Goal: Task Accomplishment & Management: Manage account settings

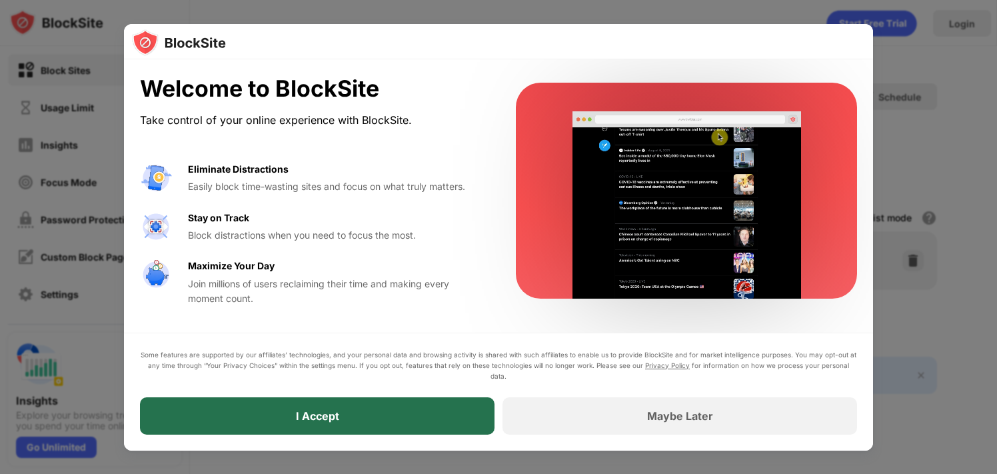
click at [353, 424] on div "I Accept" at bounding box center [317, 415] width 355 height 37
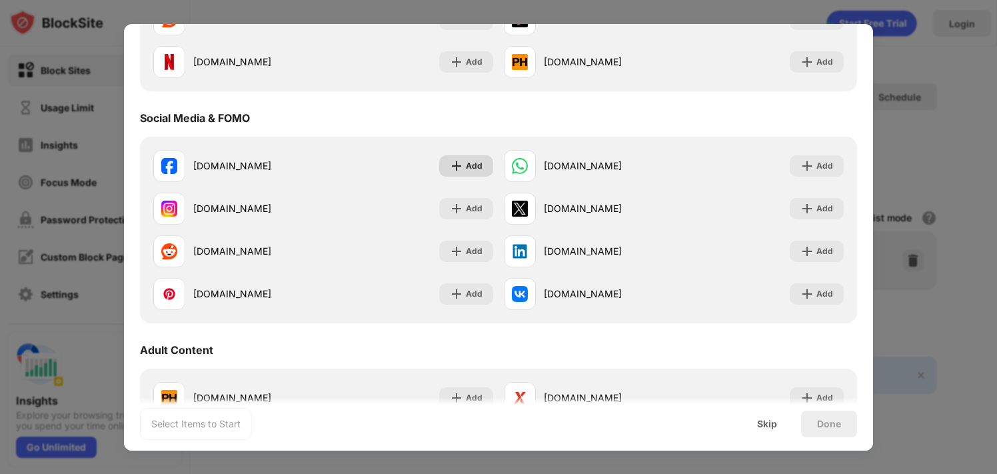
scroll to position [330, 0]
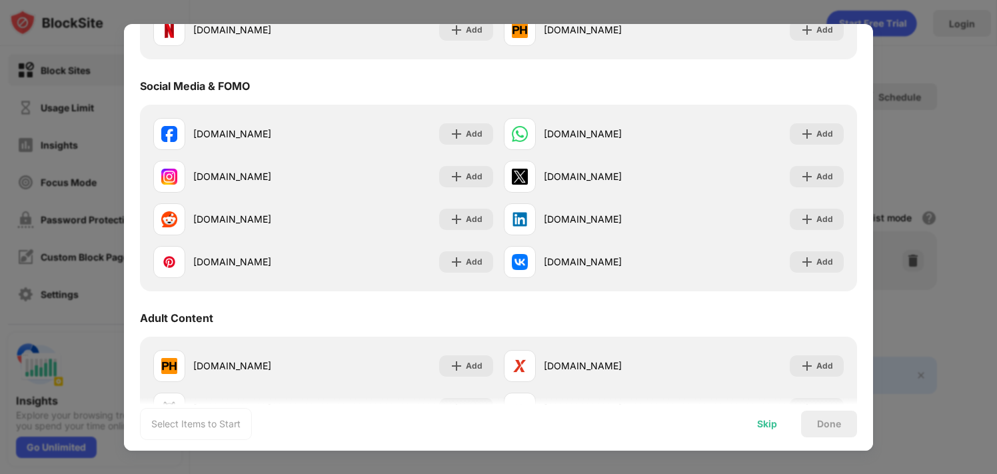
click at [777, 419] on div "Skip" at bounding box center [767, 424] width 52 height 27
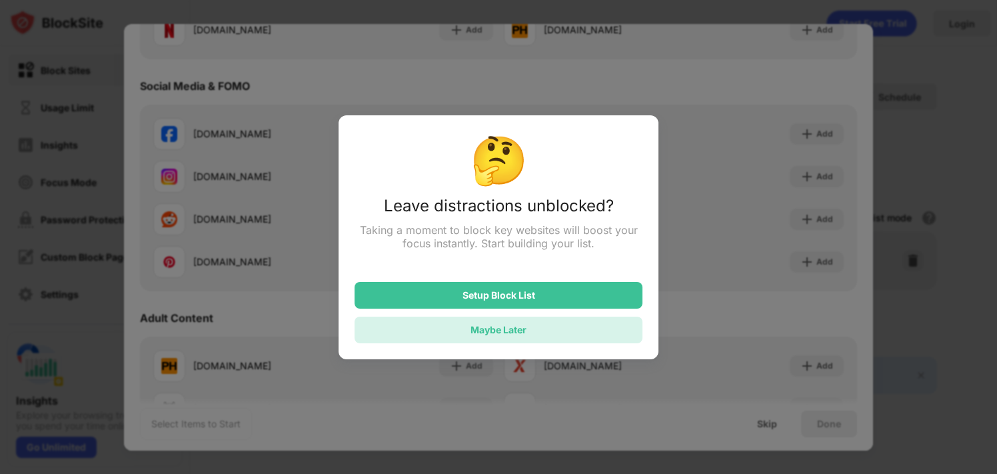
click at [593, 327] on div "Maybe Later" at bounding box center [499, 330] width 288 height 27
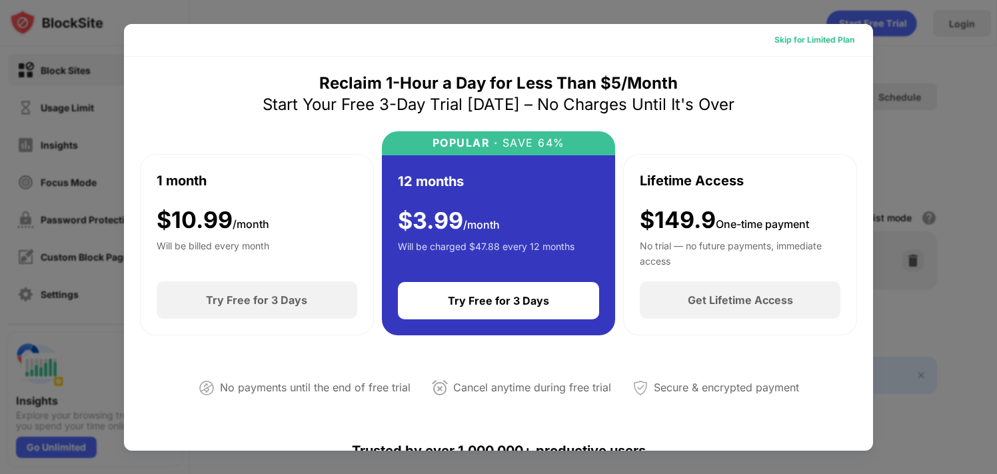
click at [796, 46] on div "Skip for Limited Plan" at bounding box center [814, 39] width 80 height 13
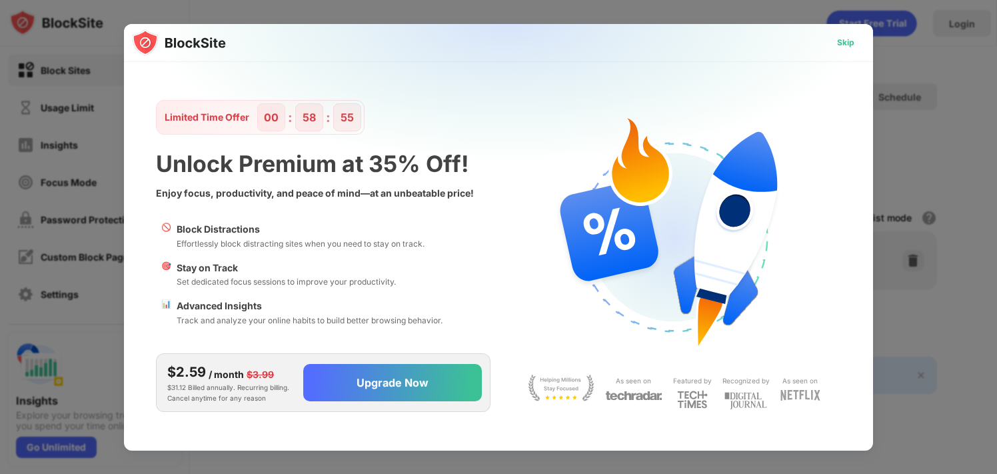
click at [840, 42] on div "Skip" at bounding box center [845, 42] width 17 height 13
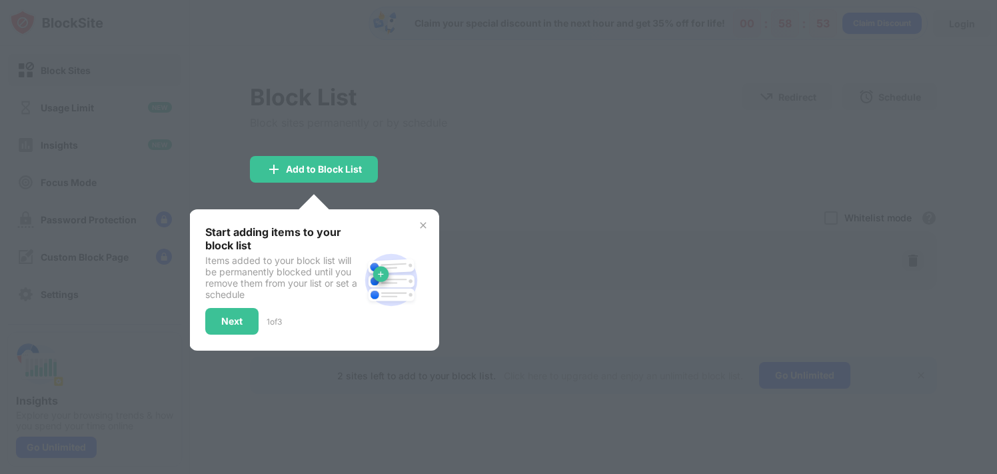
click at [427, 226] on img at bounding box center [423, 225] width 11 height 11
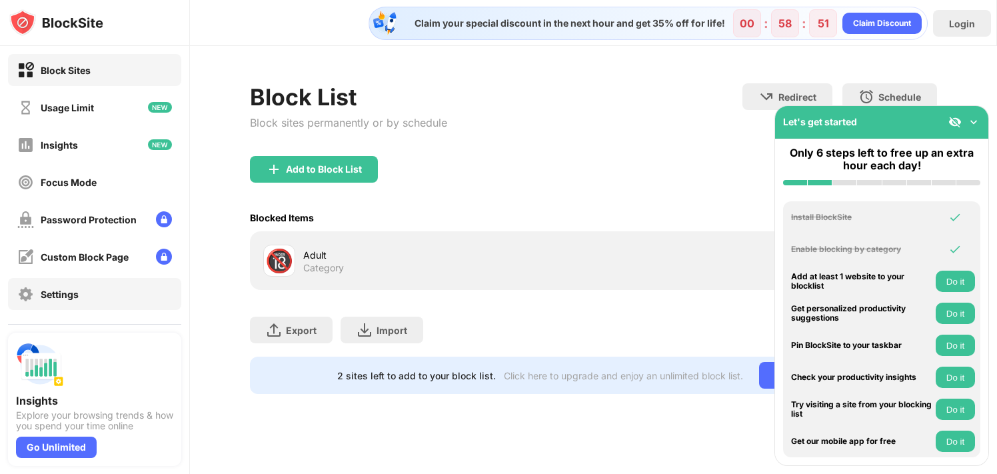
click at [94, 295] on div "Settings" at bounding box center [94, 294] width 173 height 32
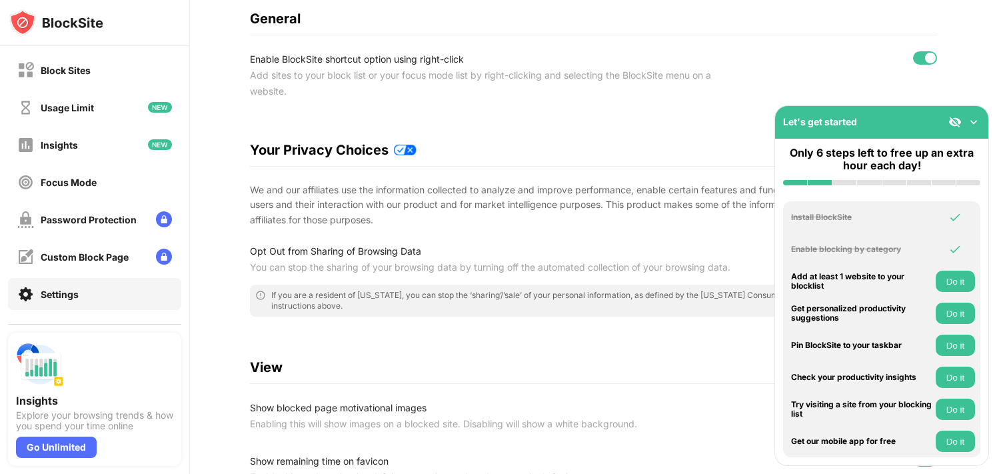
scroll to position [159, 0]
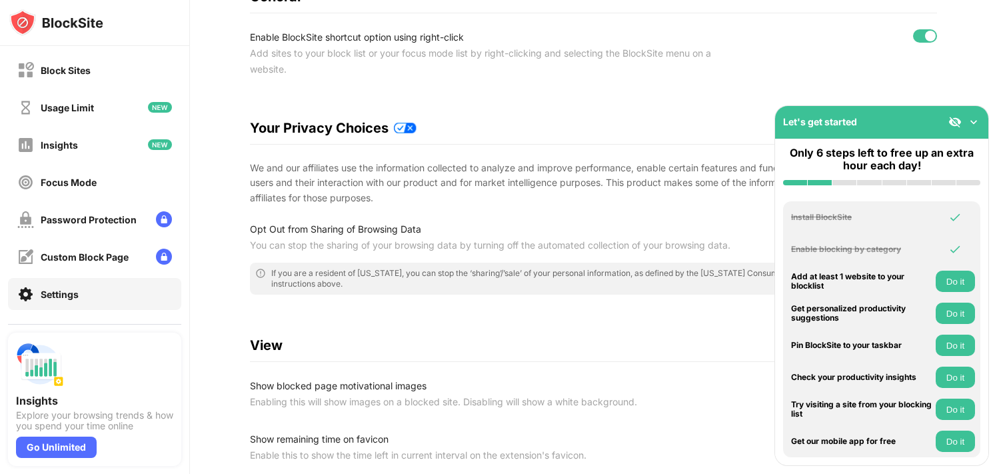
click at [409, 129] on img at bounding box center [405, 128] width 23 height 11
click at [976, 123] on img at bounding box center [973, 121] width 13 height 13
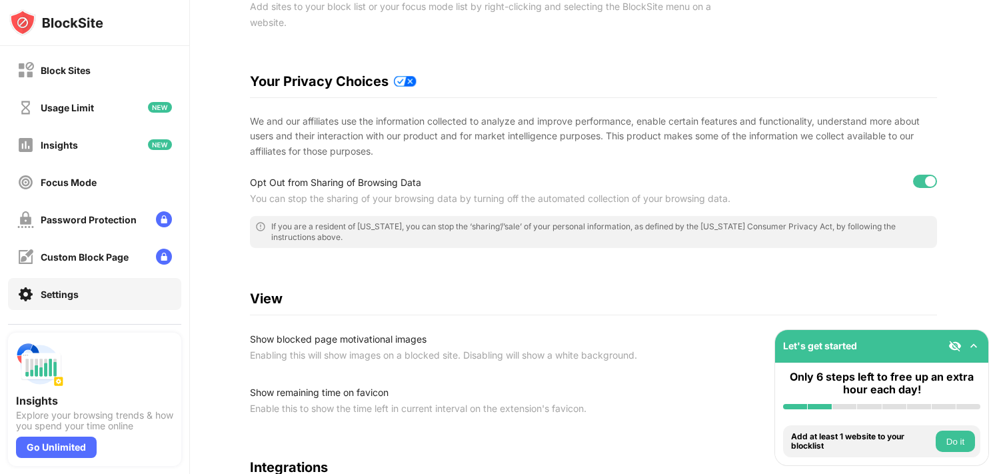
scroll to position [222, 0]
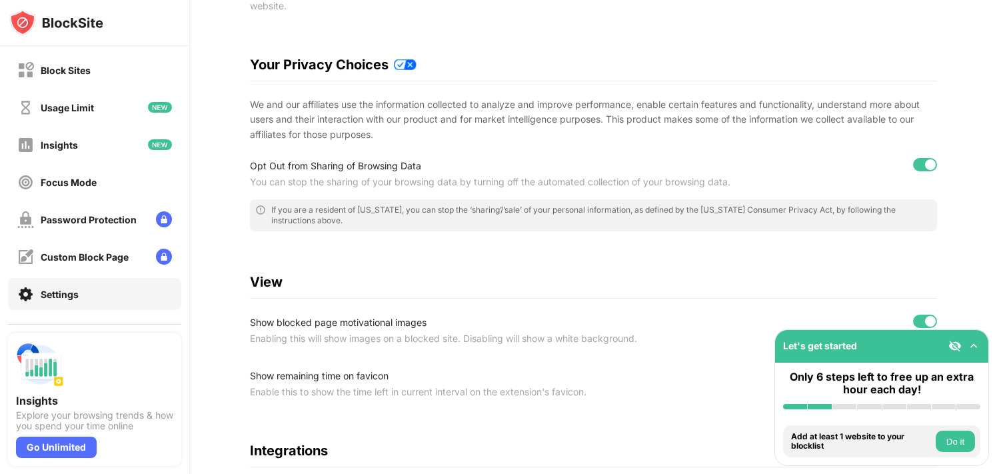
click at [926, 163] on div at bounding box center [930, 164] width 11 height 11
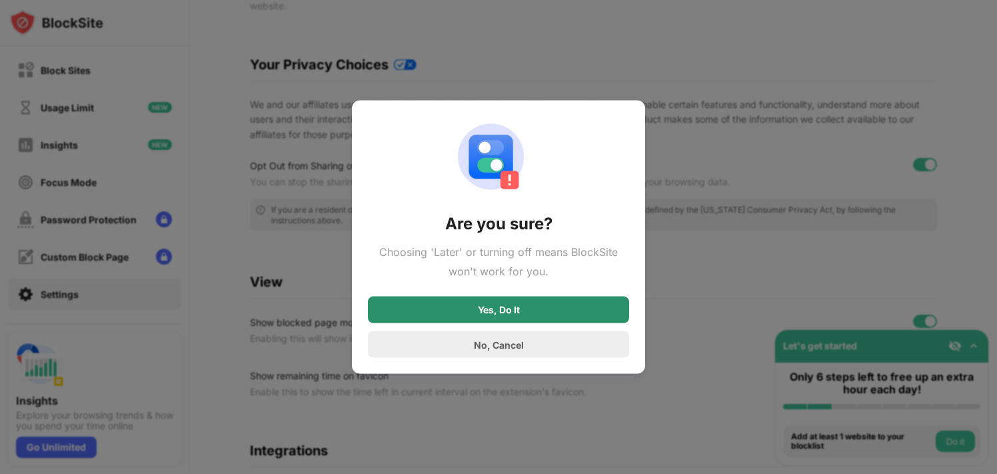
click at [556, 311] on div "Yes, Do It" at bounding box center [498, 310] width 261 height 27
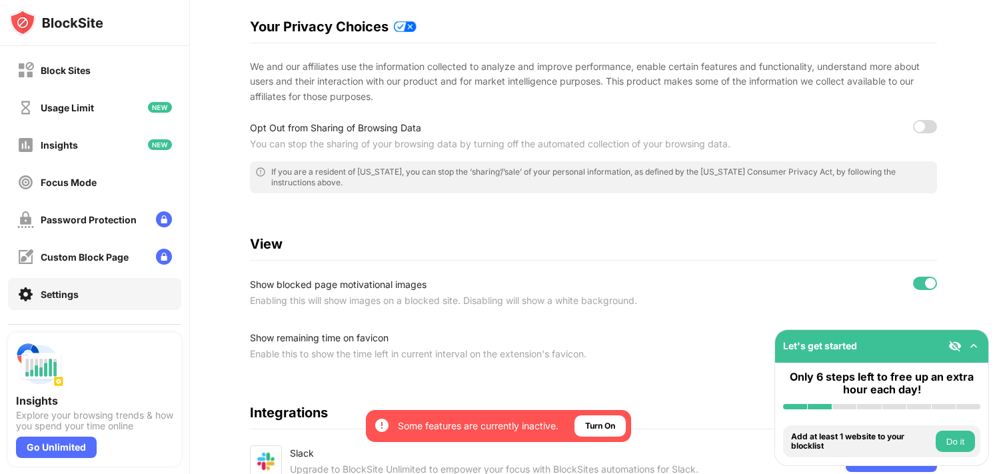
scroll to position [249, 0]
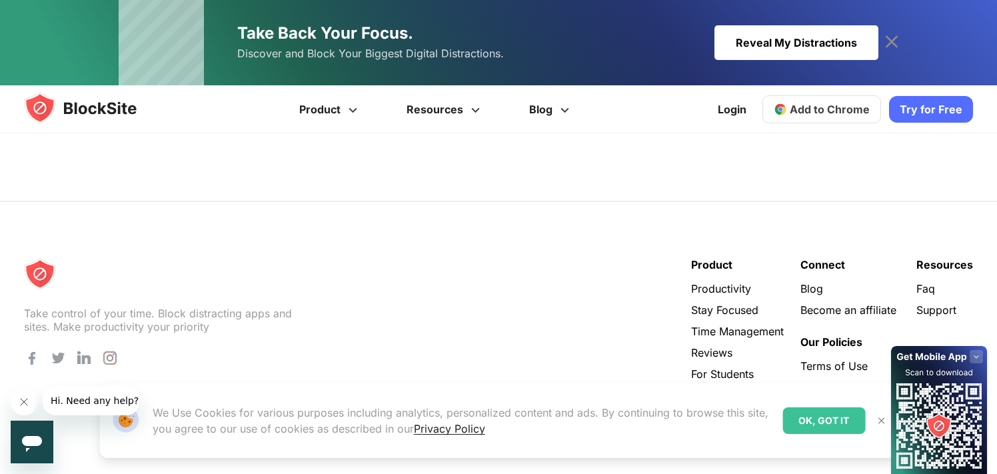
scroll to position [4878, 0]
